Goal: Information Seeking & Learning: Learn about a topic

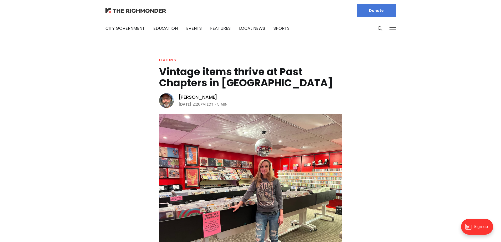
click at [125, 11] on img at bounding box center [135, 10] width 60 height 5
click at [169, 59] on link "Features" at bounding box center [167, 59] width 17 height 5
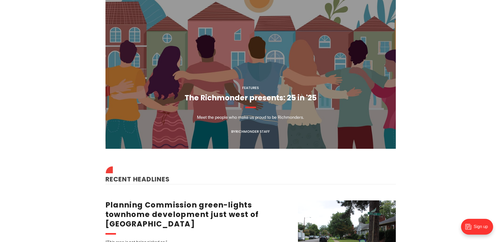
scroll to position [466, 0]
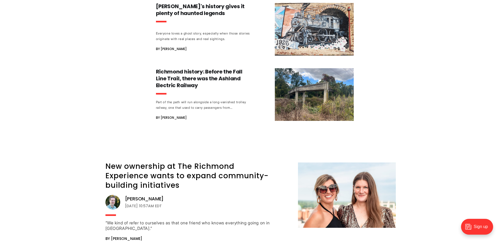
scroll to position [5173, 0]
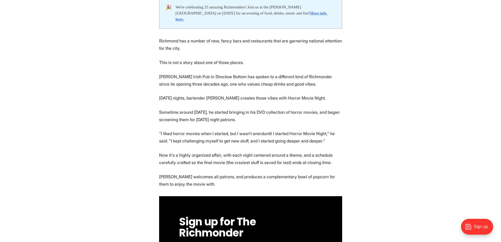
scroll to position [289, 0]
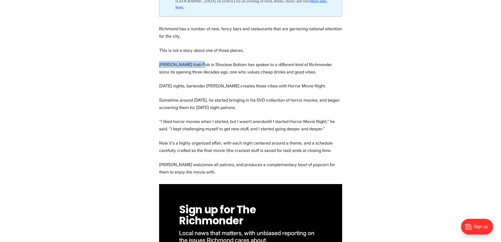
drag, startPoint x: 166, startPoint y: 57, endPoint x: 202, endPoint y: 57, distance: 35.7
click at [202, 61] on p "McCormack's Irish Pub in Shockoe Bottom has spoken to a different kind of Richm…" at bounding box center [250, 68] width 183 height 15
copy p "McCormack's Irish Pub"
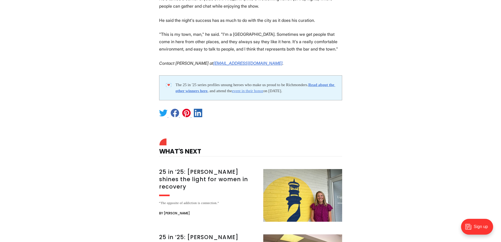
scroll to position [841, 0]
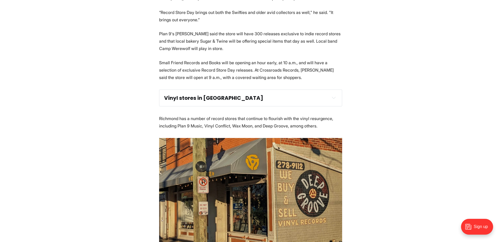
scroll to position [394, 0]
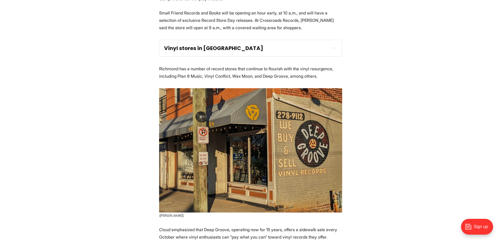
click at [326, 47] on div "Vinyl stores in [GEOGRAPHIC_DATA]" at bounding box center [250, 48] width 173 height 7
